Goal: Find specific page/section: Find specific page/section

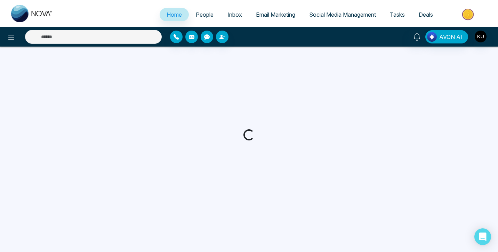
select select "*"
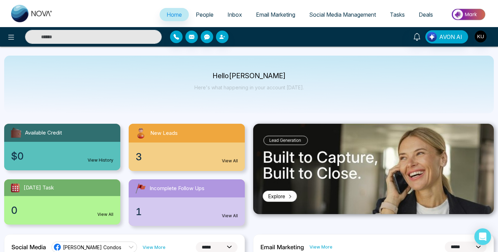
click at [232, 160] on link "View All" at bounding box center [230, 161] width 16 height 6
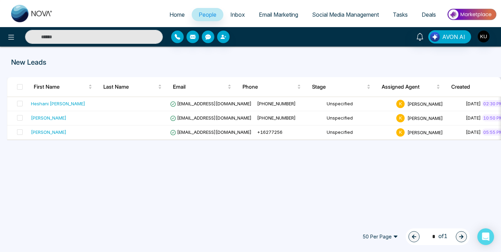
select select "*"
